Goal: Information Seeking & Learning: Learn about a topic

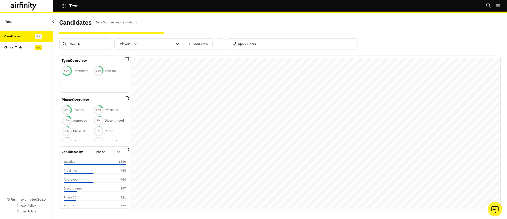
click at [22, 46] on div "Clinical Trials" at bounding box center [13, 47] width 18 height 5
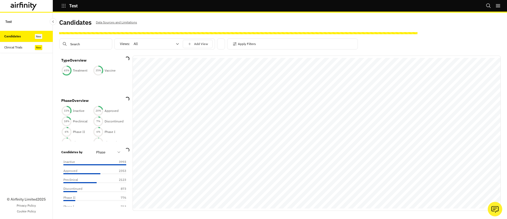
click at [19, 49] on div "Clinical Trials" at bounding box center [13, 47] width 18 height 5
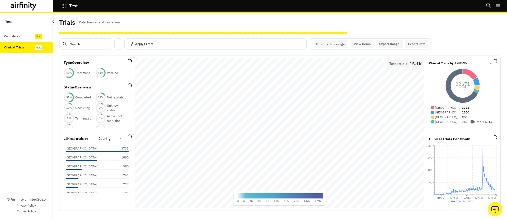
click at [15, 35] on div "Candidates" at bounding box center [12, 36] width 16 height 5
click at [92, 149] on p "[GEOGRAPHIC_DATA]" at bounding box center [81, 148] width 31 height 5
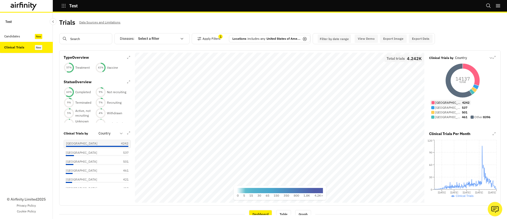
click at [28, 36] on div "Candidates" at bounding box center [28, 36] width 49 height 5
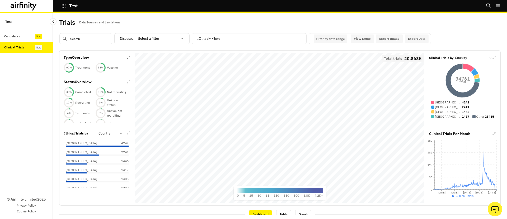
scroll to position [1, 0]
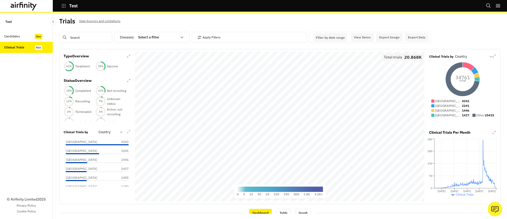
click at [150, 35] on div at bounding box center [157, 37] width 39 height 6
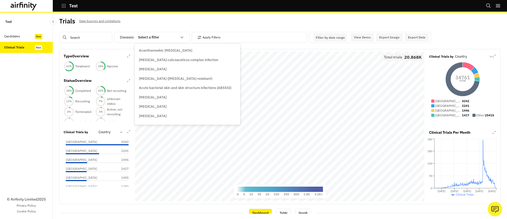
click at [150, 35] on div at bounding box center [157, 37] width 39 height 6
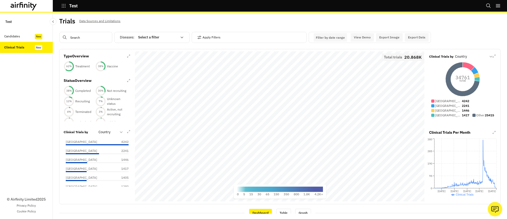
click at [150, 35] on div at bounding box center [157, 37] width 39 height 6
click at [148, 57] on p "[MEDICAL_DATA]" at bounding box center [153, 58] width 28 height 5
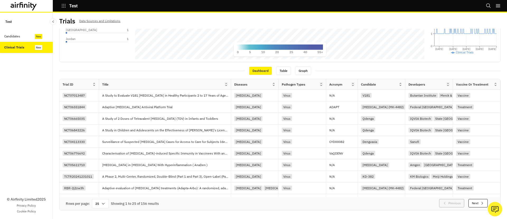
scroll to position [0, 0]
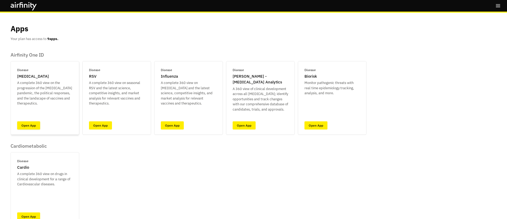
click at [34, 130] on link "Open App" at bounding box center [28, 126] width 23 height 8
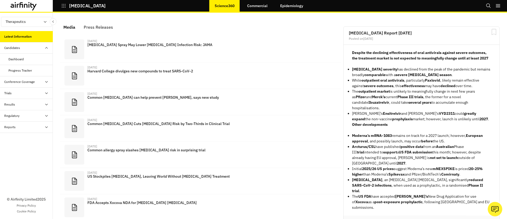
scroll to position [328, 158]
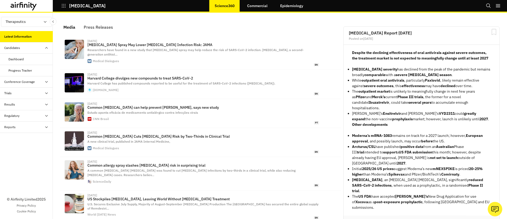
click at [18, 56] on div "Dashboard" at bounding box center [26, 59] width 53 height 11
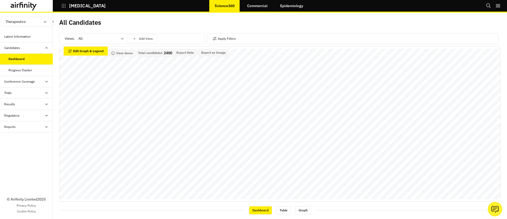
click at [23, 96] on div "Trials" at bounding box center [26, 93] width 53 height 11
click at [26, 57] on div "Dashboard" at bounding box center [30, 59] width 44 height 5
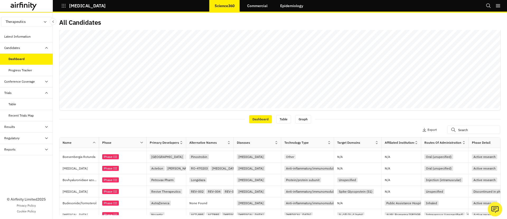
scroll to position [145, 0]
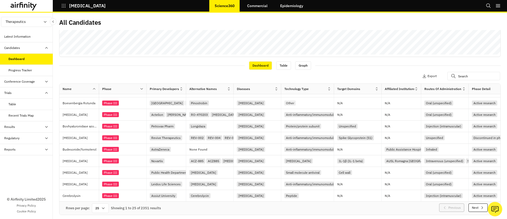
click at [21, 105] on div "Table" at bounding box center [30, 104] width 44 height 5
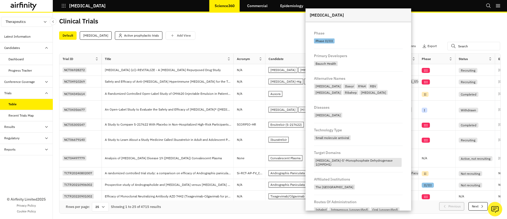
click at [21, 60] on div "Dashboard" at bounding box center [15, 59] width 15 height 5
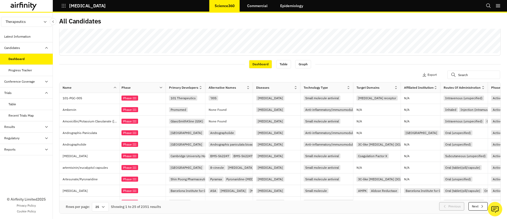
scroll to position [0, 1]
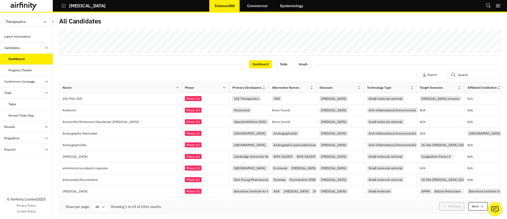
drag, startPoint x: 99, startPoint y: 86, endPoint x: 182, endPoint y: 87, distance: 83.4
click at [182, 87] on div at bounding box center [182, 88] width 3 height 6
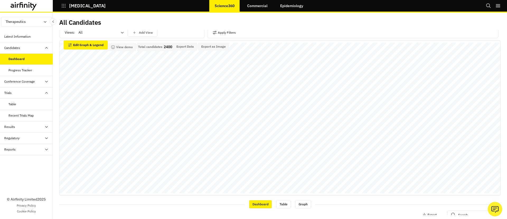
scroll to position [0, 0]
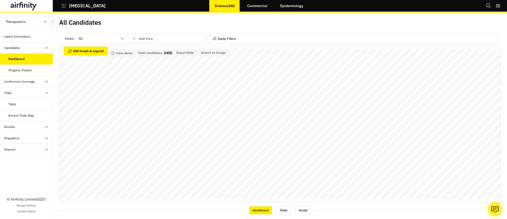
click at [230, 40] on button "Apply Filters" at bounding box center [223, 39] width 23 height 8
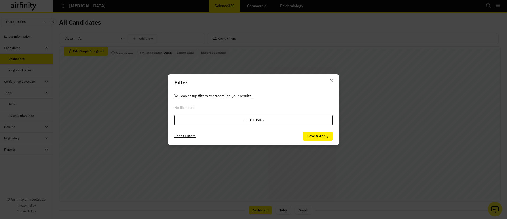
click at [217, 121] on div "Add Filter" at bounding box center [253, 120] width 158 height 11
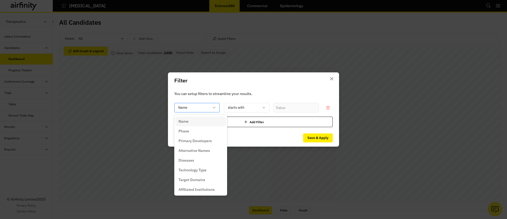
click at [199, 103] on div "Name" at bounding box center [196, 107] width 45 height 9
click at [192, 132] on div "Phase" at bounding box center [200, 132] width 44 height 6
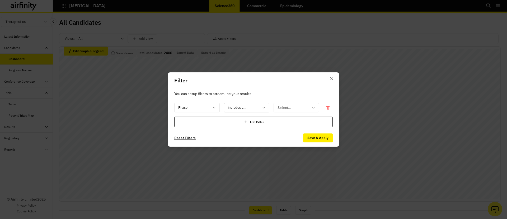
click at [244, 111] on div "includes all" at bounding box center [242, 108] width 37 height 9
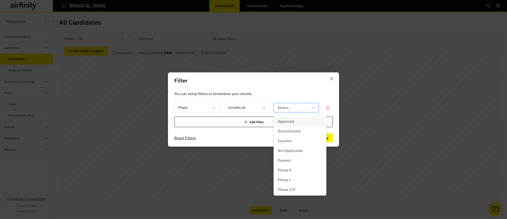
click at [309, 107] on div "Select..." at bounding box center [292, 108] width 37 height 9
click at [245, 112] on div "includes all" at bounding box center [242, 108] width 37 height 9
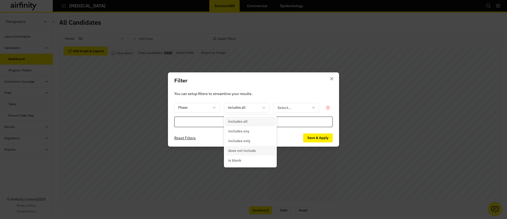
click at [245, 154] on div "does not include" at bounding box center [250, 151] width 51 height 10
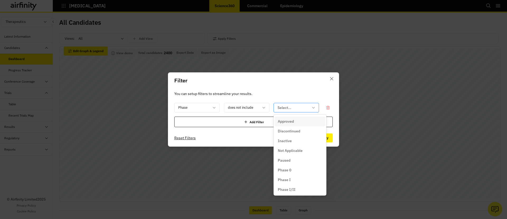
click at [292, 108] on div at bounding box center [292, 108] width 31 height 7
click at [284, 140] on p "Inactive" at bounding box center [285, 142] width 14 height 6
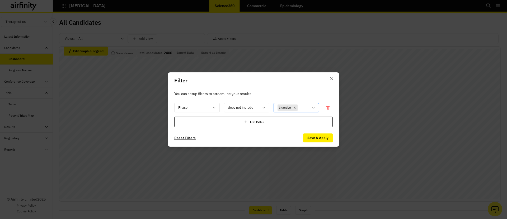
click at [301, 110] on div at bounding box center [303, 108] width 10 height 7
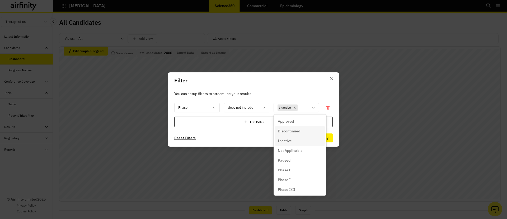
click at [292, 132] on p "Discontinued" at bounding box center [289, 132] width 22 height 6
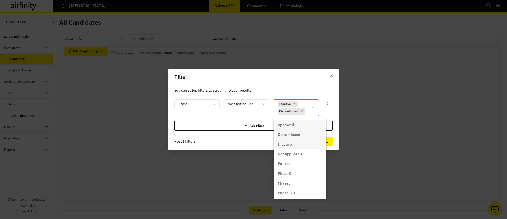
click at [306, 110] on input "text" at bounding box center [306, 112] width 1 height 6
click at [296, 155] on p "Not Applicable" at bounding box center [290, 155] width 25 height 6
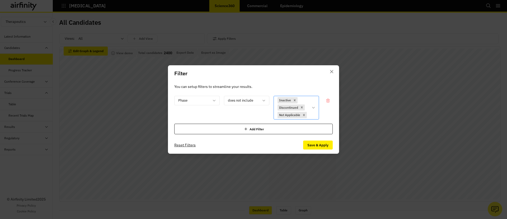
click at [315, 111] on div "Inactive Discontinued Not Applicable" at bounding box center [295, 108] width 45 height 24
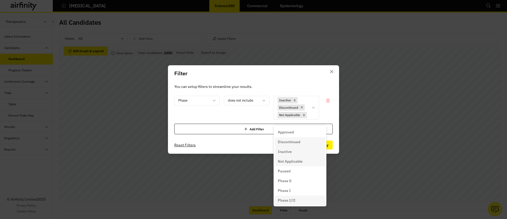
scroll to position [50, 0]
click at [299, 199] on div "Unknown" at bounding box center [300, 200] width 44 height 6
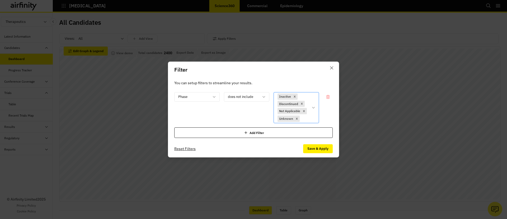
click at [312, 116] on div "Inactive Discontinued Not Applicable Unknown" at bounding box center [295, 107] width 45 height 31
click at [313, 80] on p "You can setup filters to streamline your results." at bounding box center [253, 83] width 158 height 6
click at [319, 149] on button "Save & Apply" at bounding box center [318, 149] width 30 height 9
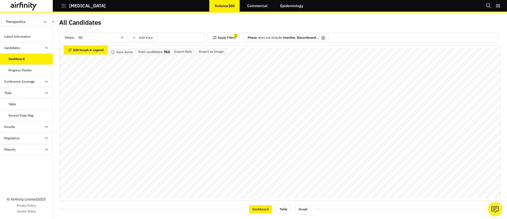
scroll to position [0, 0]
click at [247, 38] on p "Phase" at bounding box center [251, 38] width 9 height 5
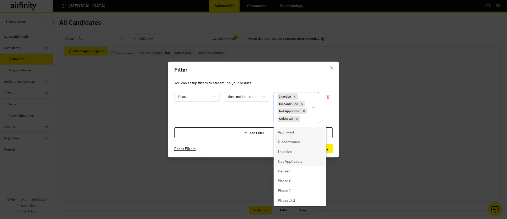
click at [306, 119] on div at bounding box center [304, 119] width 8 height 7
click at [297, 135] on div "Approved" at bounding box center [300, 133] width 44 height 6
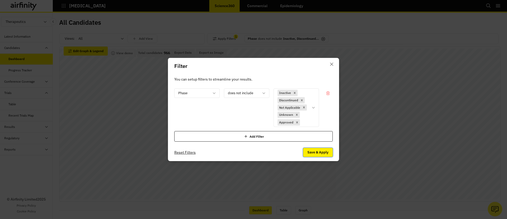
click at [311, 153] on button "Save & Apply" at bounding box center [318, 152] width 30 height 9
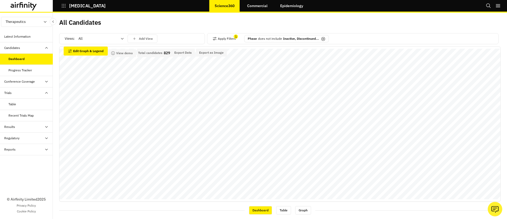
click at [300, 39] on p "Inactive, Discontinued..." at bounding box center [301, 38] width 36 height 5
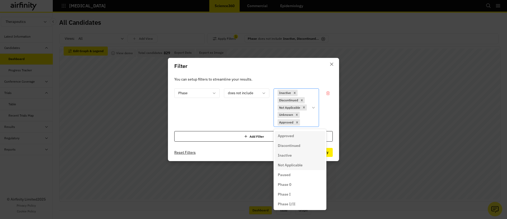
click at [306, 123] on div at bounding box center [305, 122] width 8 height 7
click at [285, 154] on p "Paused" at bounding box center [284, 155] width 13 height 6
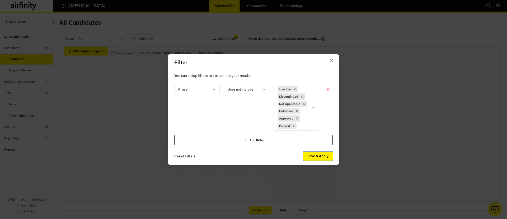
click at [318, 156] on button "Save & Apply" at bounding box center [318, 156] width 30 height 9
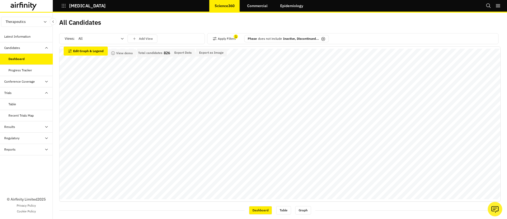
click at [273, 39] on p "does not include" at bounding box center [270, 38] width 24 height 5
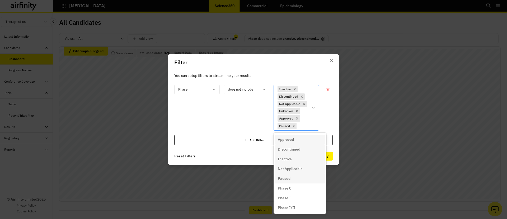
click at [307, 123] on div at bounding box center [302, 126] width 11 height 7
click at [288, 187] on p "Phase 0" at bounding box center [284, 189] width 13 height 6
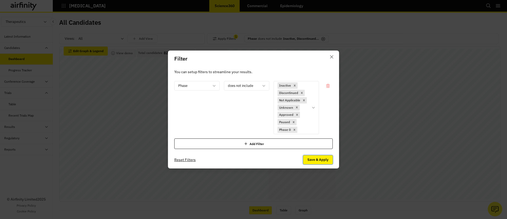
click at [315, 158] on button "Save & Apply" at bounding box center [318, 160] width 30 height 9
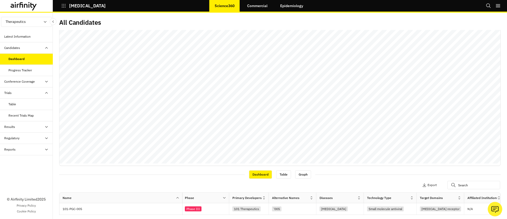
scroll to position [0, 0]
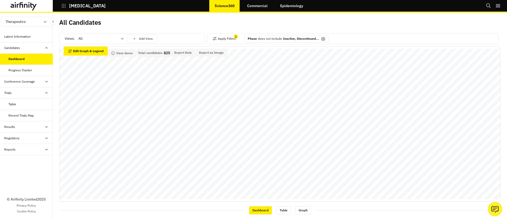
click at [259, 40] on p "does not include" at bounding box center [270, 38] width 24 height 5
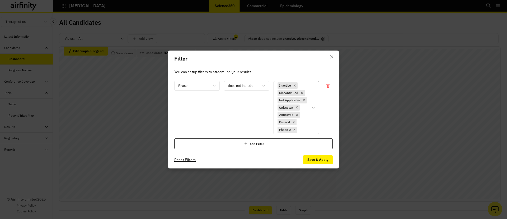
click at [312, 123] on div "Inactive Discontinued Not Applicable Unknown Approved Paused Phase 0" at bounding box center [295, 107] width 45 height 53
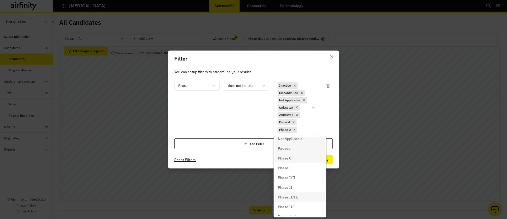
scroll to position [50, 0]
click at [294, 200] on p "Preclinical" at bounding box center [287, 201] width 18 height 6
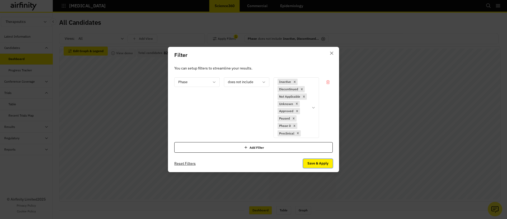
click at [319, 161] on button "Save & Apply" at bounding box center [318, 163] width 30 height 9
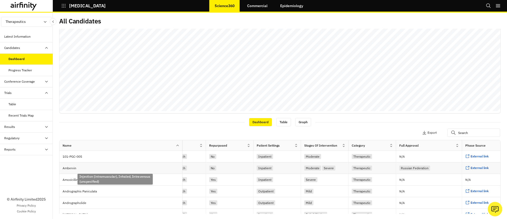
scroll to position [0, 431]
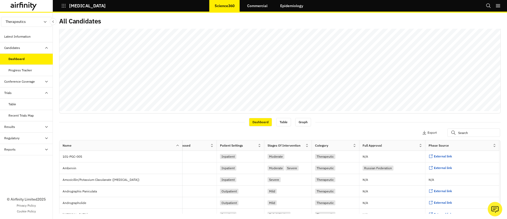
click at [10, 105] on div "Table" at bounding box center [12, 104] width 8 height 5
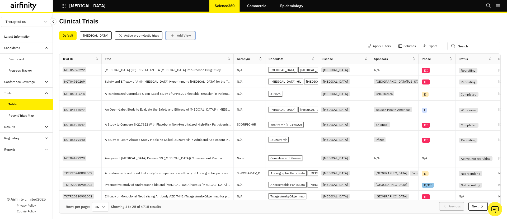
click at [173, 33] on div "Add View" at bounding box center [180, 35] width 21 height 5
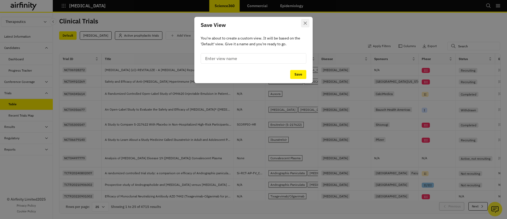
click at [304, 23] on icon "Close" at bounding box center [304, 23] width 3 height 3
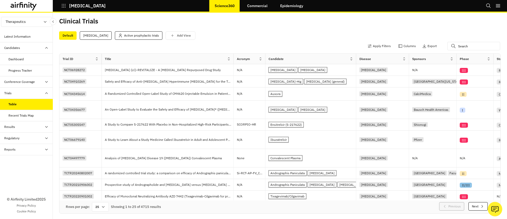
drag, startPoint x: 317, startPoint y: 60, endPoint x: 355, endPoint y: 59, distance: 38.0
click at [355, 59] on div at bounding box center [355, 59] width 3 height 6
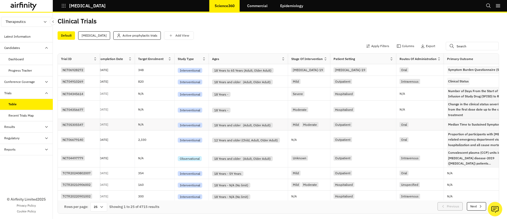
scroll to position [0, 626]
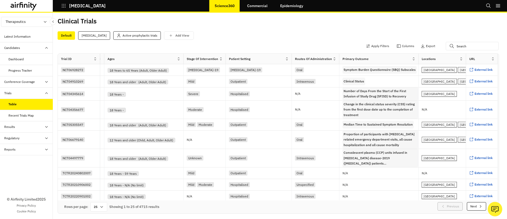
click at [22, 69] on div "Progress Tracker" at bounding box center [19, 70] width 23 height 5
